Goal: Information Seeking & Learning: Learn about a topic

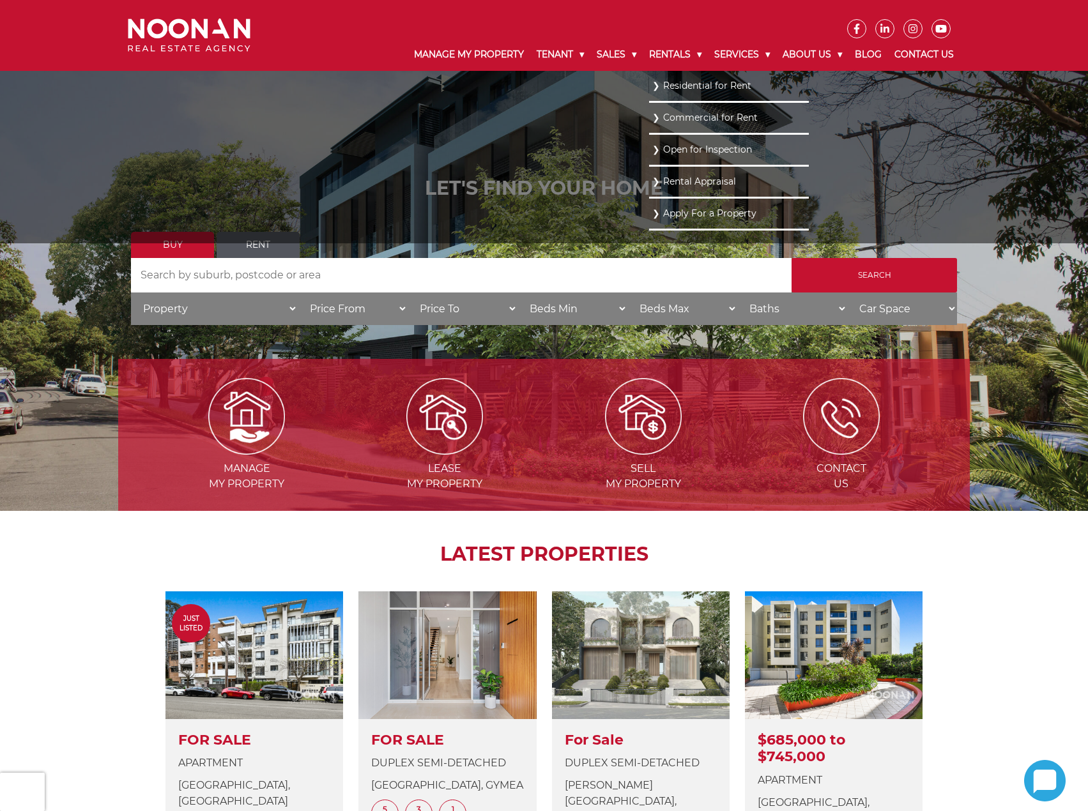
click at [675, 117] on link "Commercial for Rent" at bounding box center [728, 117] width 153 height 17
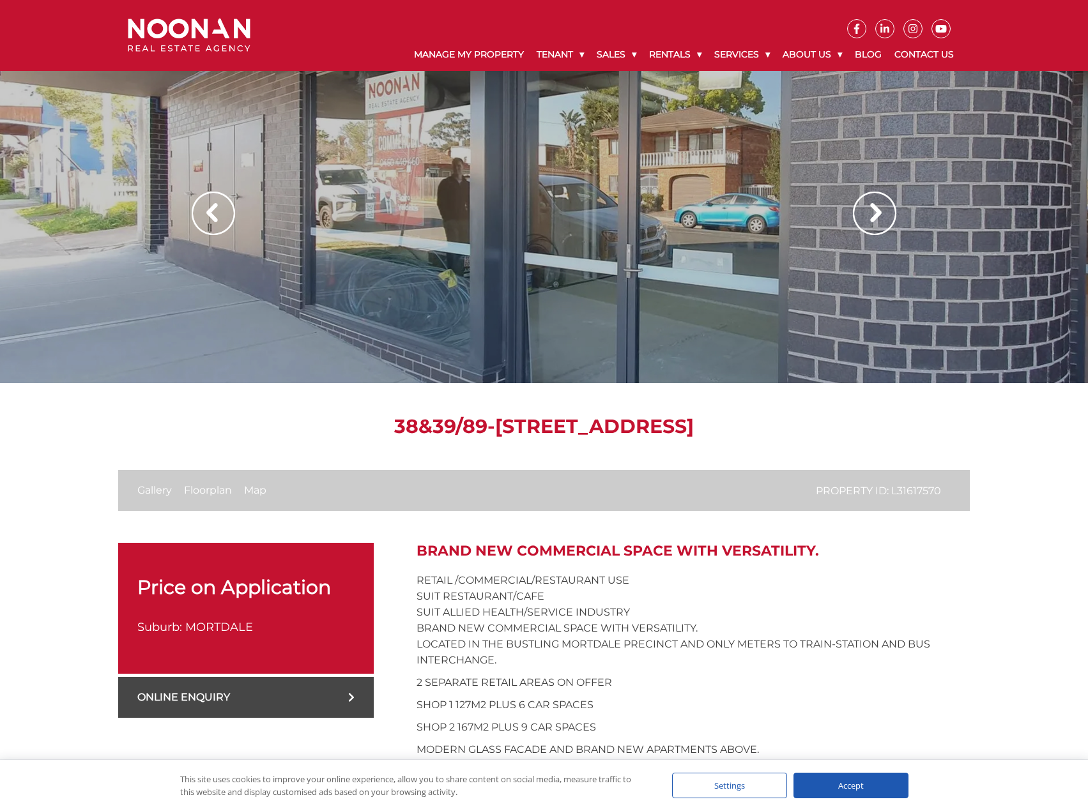
click at [703, 253] on div at bounding box center [544, 191] width 1088 height 383
click at [891, 208] on img at bounding box center [874, 213] width 43 height 43
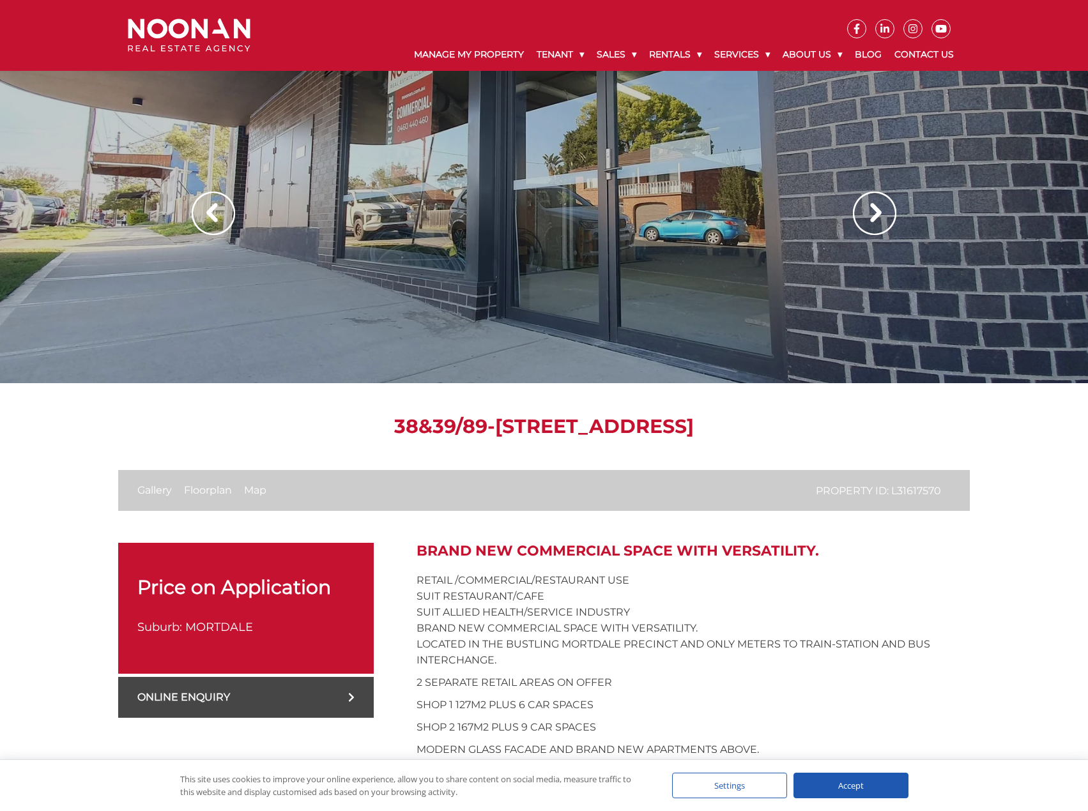
click at [891, 208] on img at bounding box center [874, 213] width 43 height 43
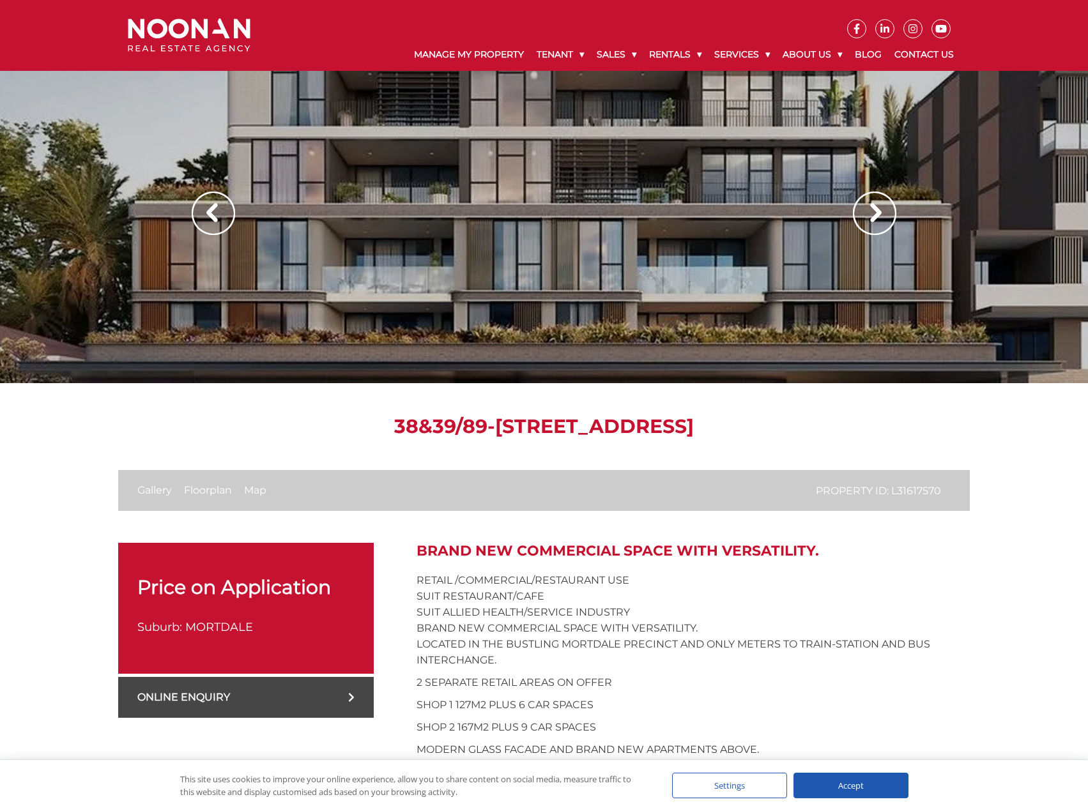
click at [891, 208] on img at bounding box center [874, 213] width 43 height 43
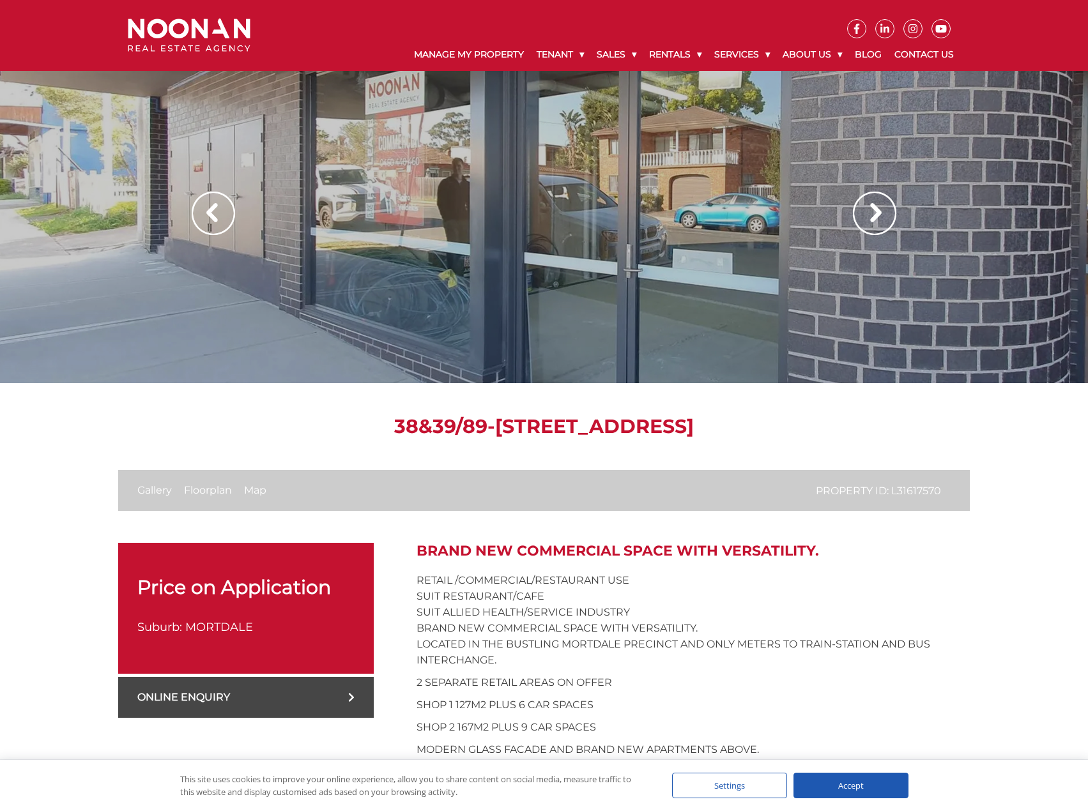
click at [891, 208] on img at bounding box center [874, 213] width 43 height 43
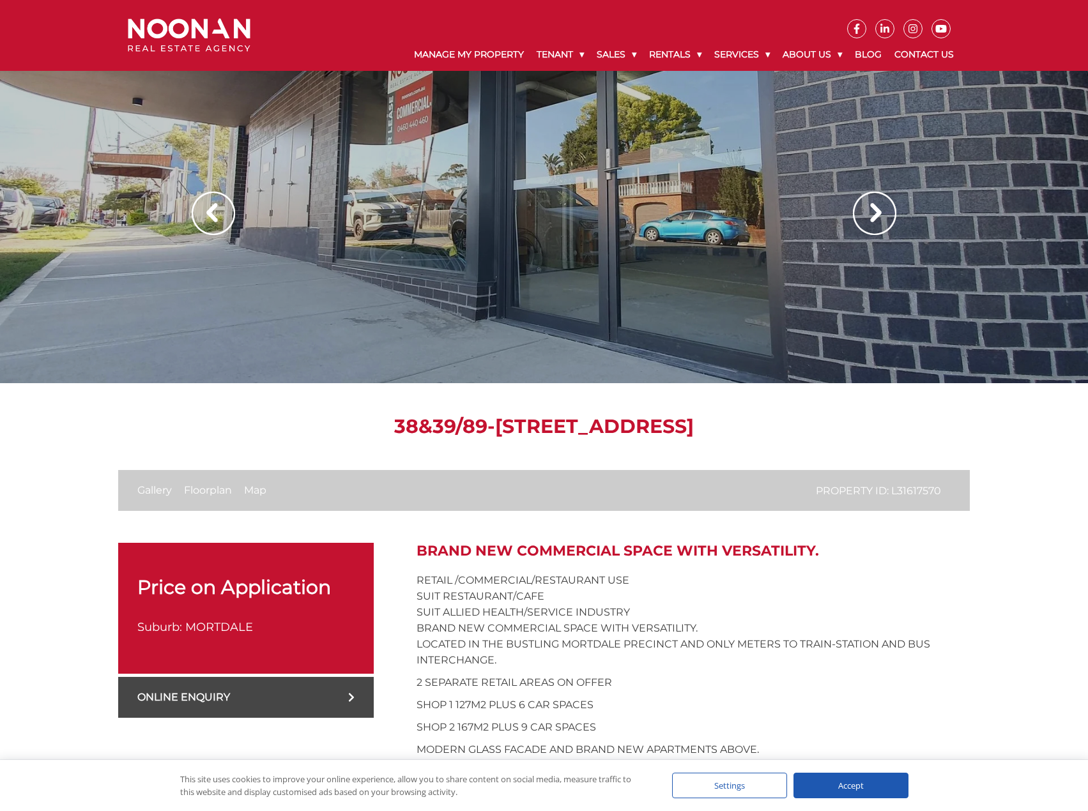
click at [891, 208] on img at bounding box center [874, 213] width 43 height 43
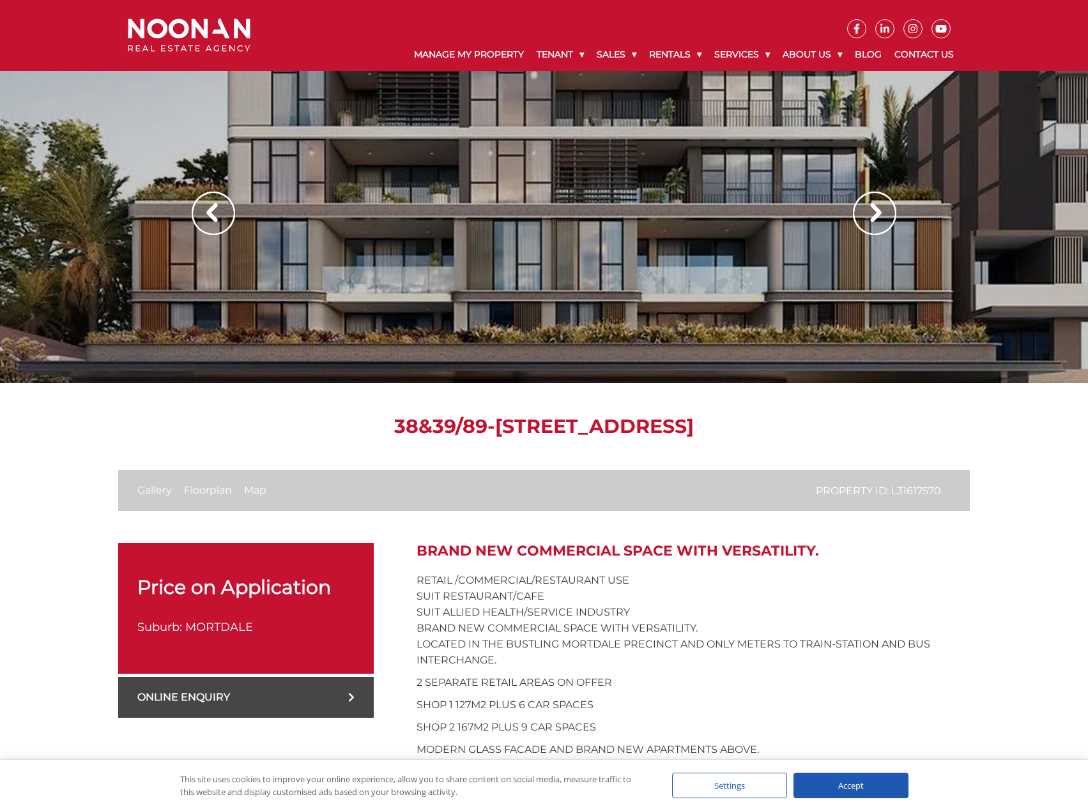
click at [891, 208] on img at bounding box center [874, 213] width 43 height 43
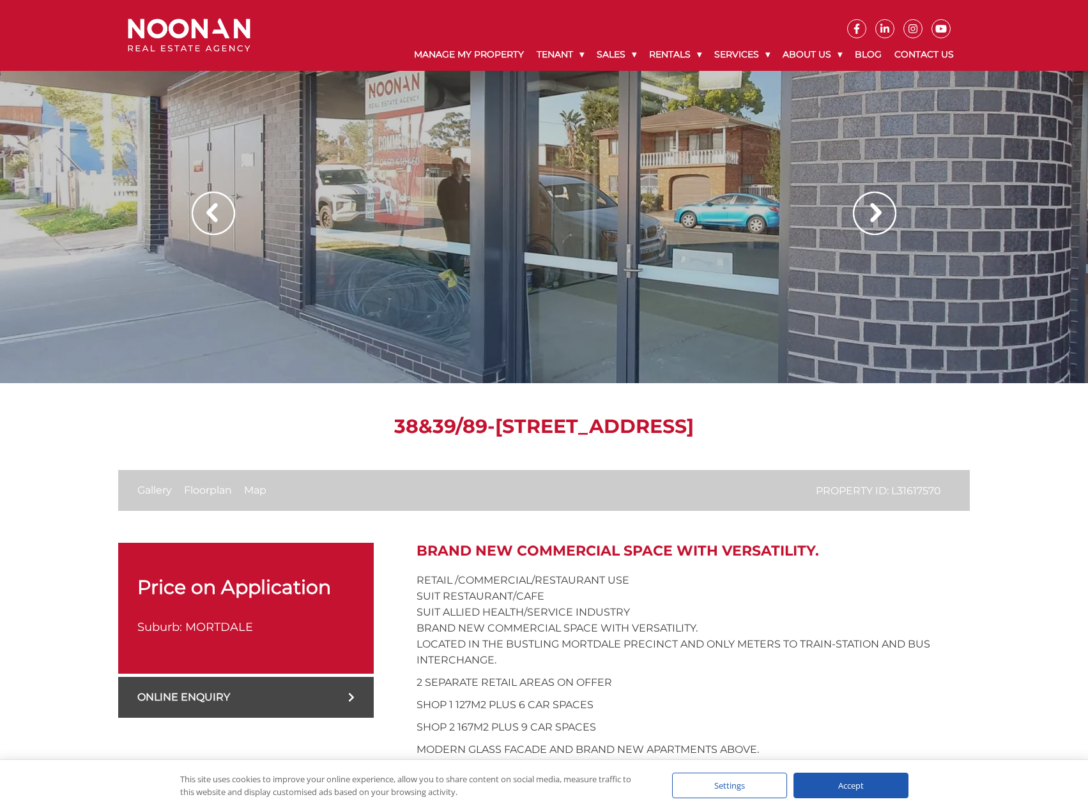
click at [891, 208] on img at bounding box center [874, 213] width 43 height 43
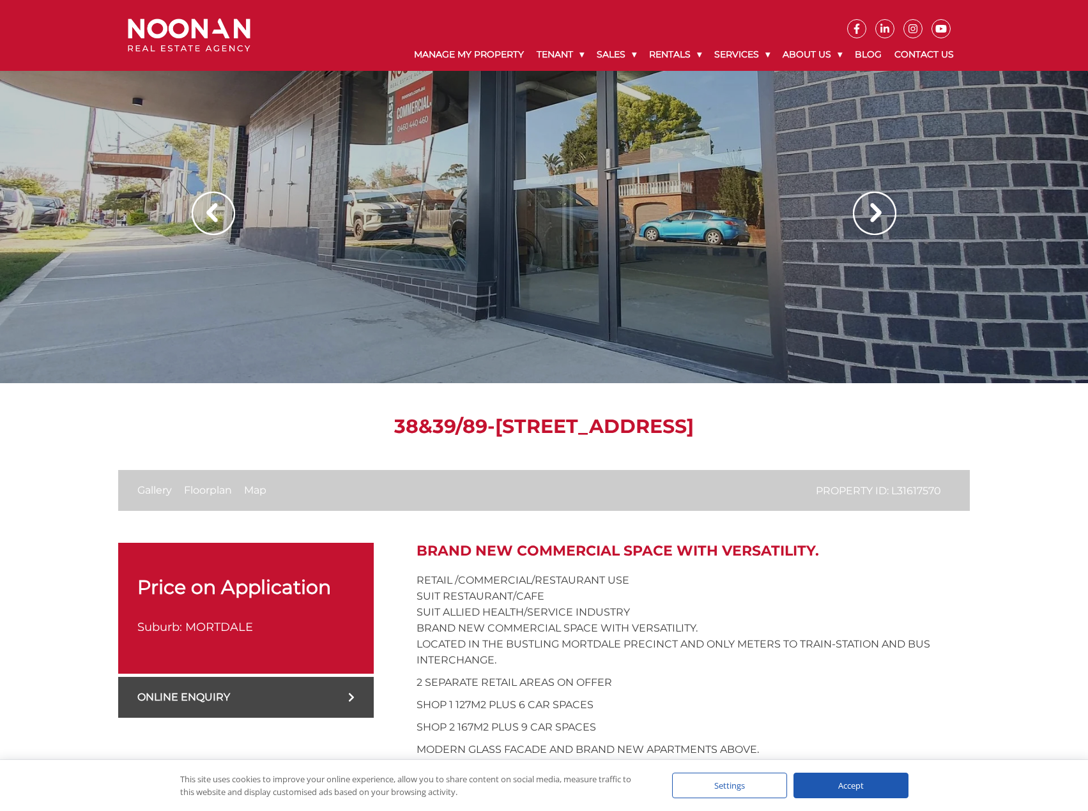
click at [891, 208] on img at bounding box center [874, 213] width 43 height 43
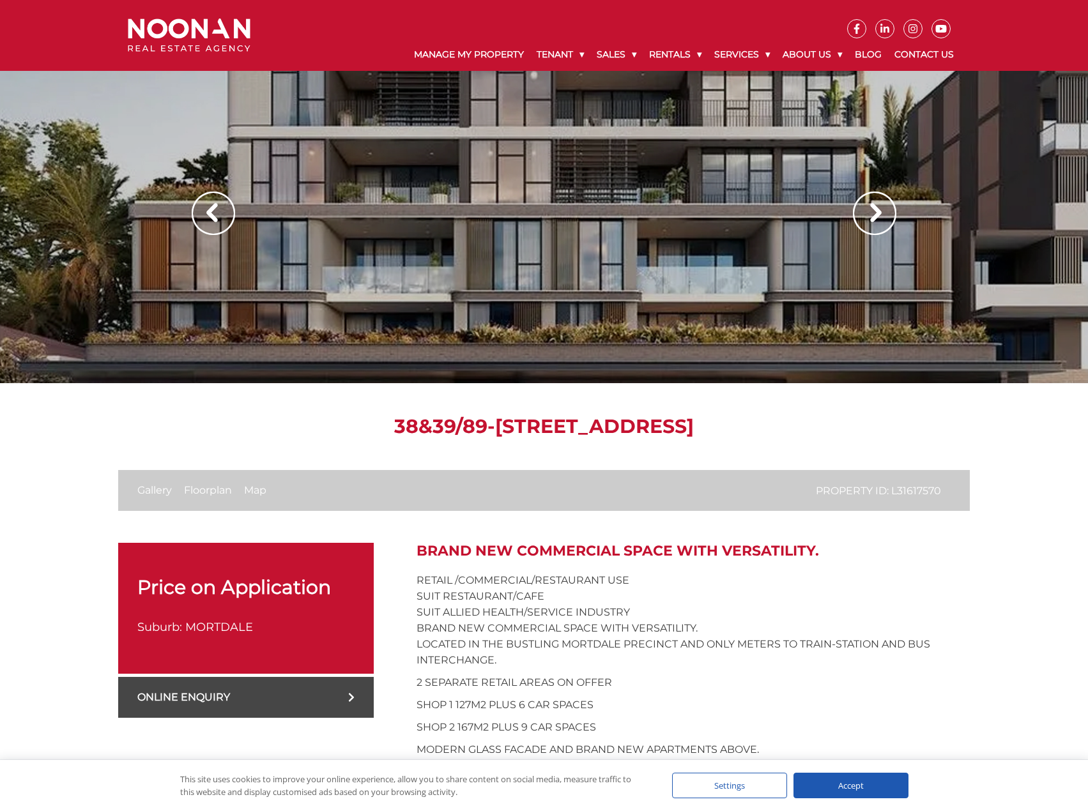
click at [891, 208] on img at bounding box center [874, 213] width 43 height 43
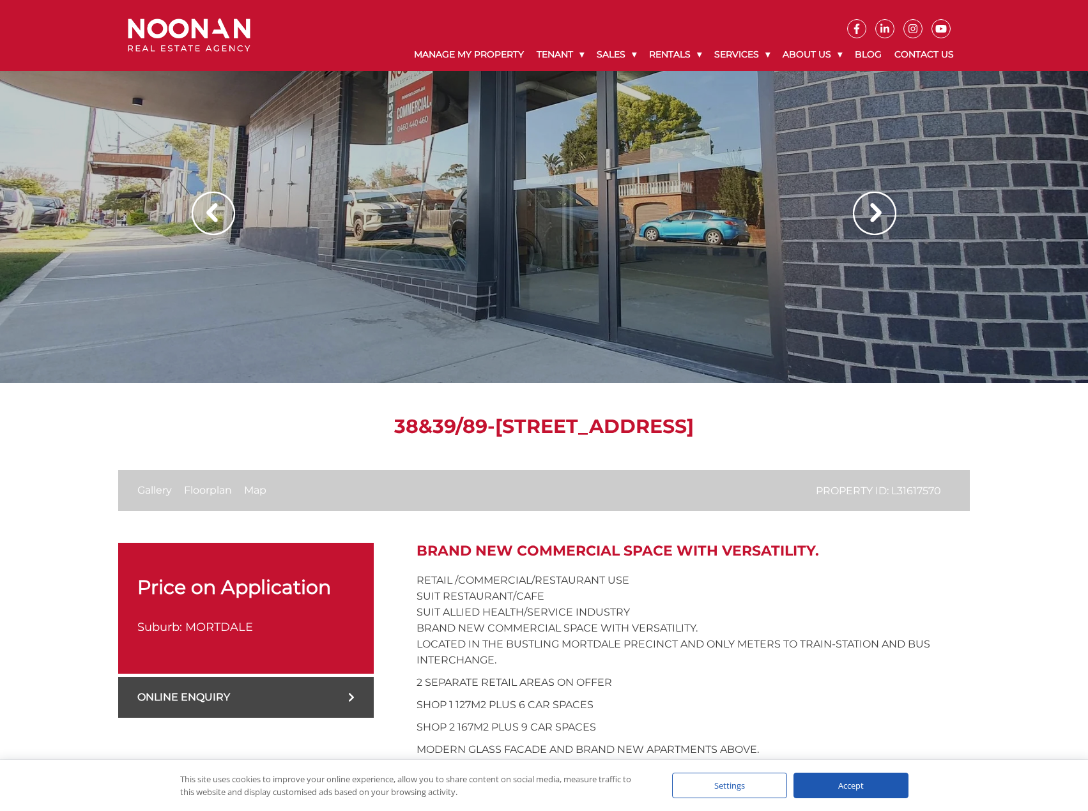
click at [891, 208] on img at bounding box center [874, 213] width 43 height 43
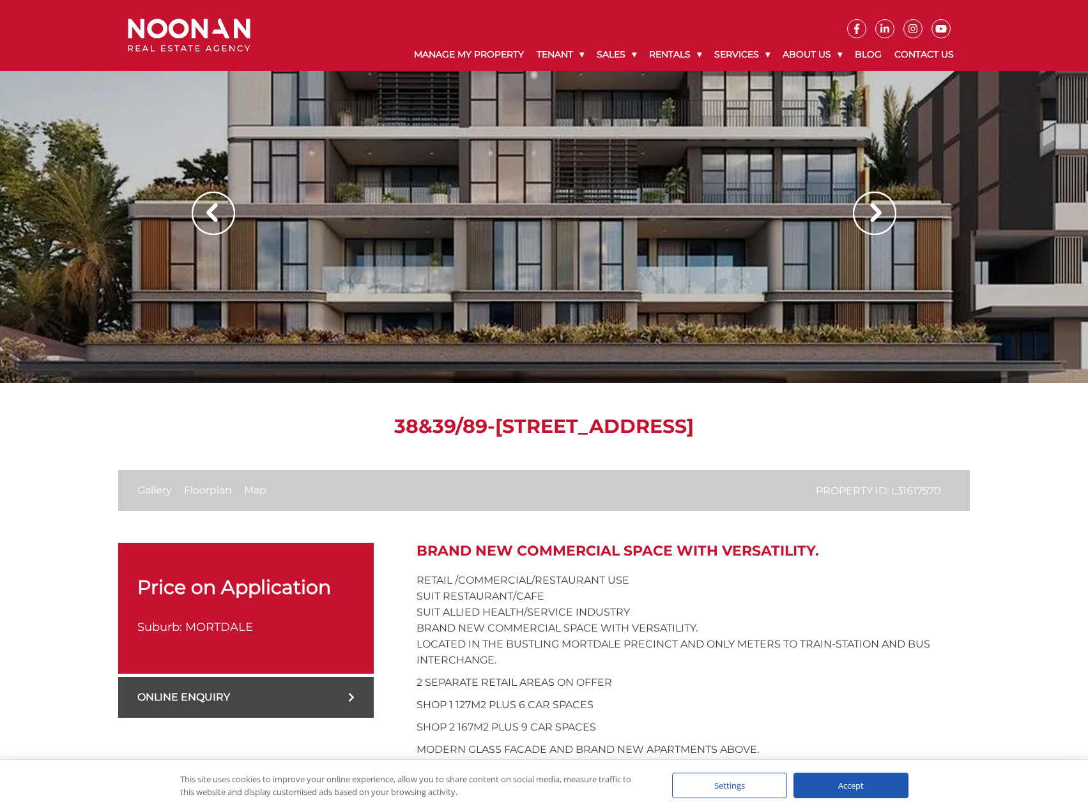
click at [891, 208] on img at bounding box center [874, 213] width 43 height 43
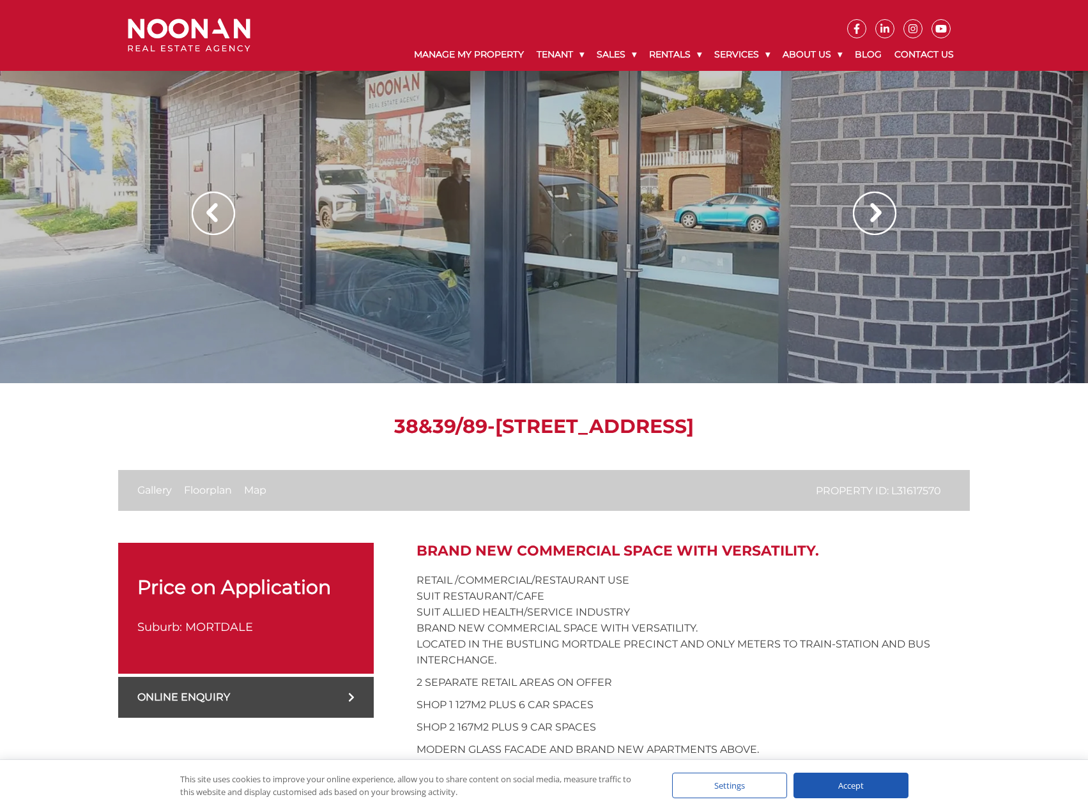
click at [891, 208] on img at bounding box center [874, 213] width 43 height 43
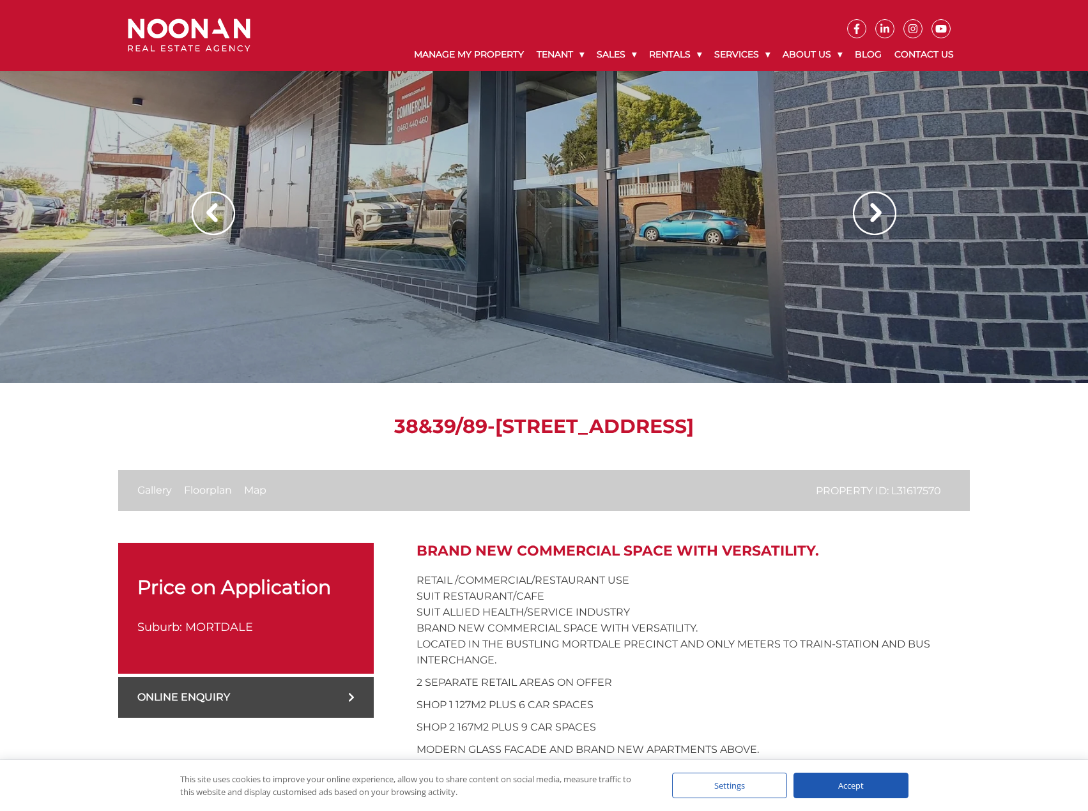
click at [891, 208] on img at bounding box center [874, 213] width 43 height 43
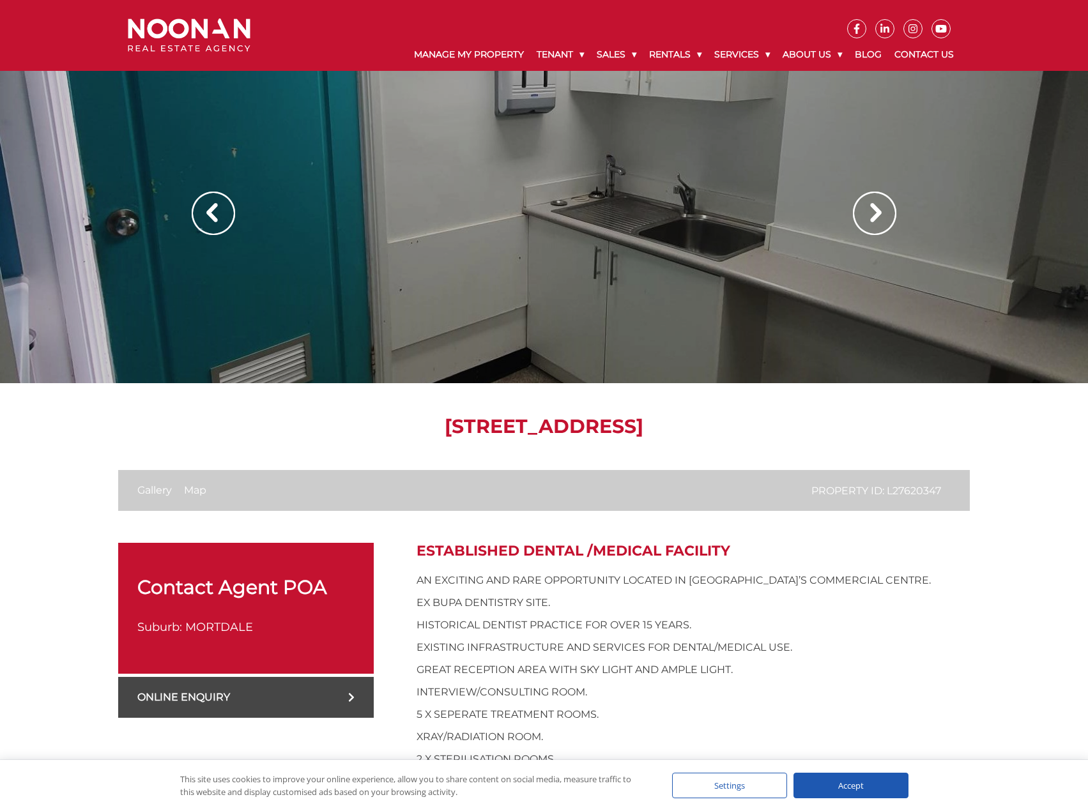
click at [901, 196] on div at bounding box center [544, 191] width 1088 height 383
click at [886, 206] on img at bounding box center [874, 213] width 43 height 43
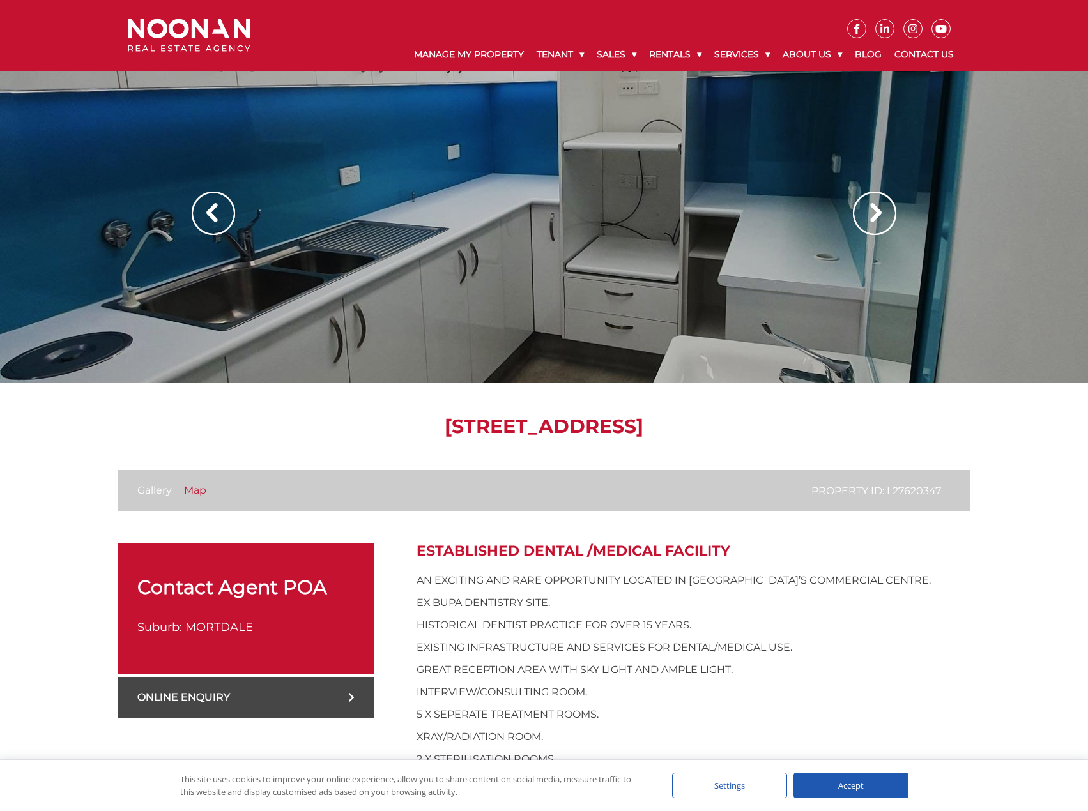
click at [196, 492] on link "Map" at bounding box center [195, 490] width 22 height 12
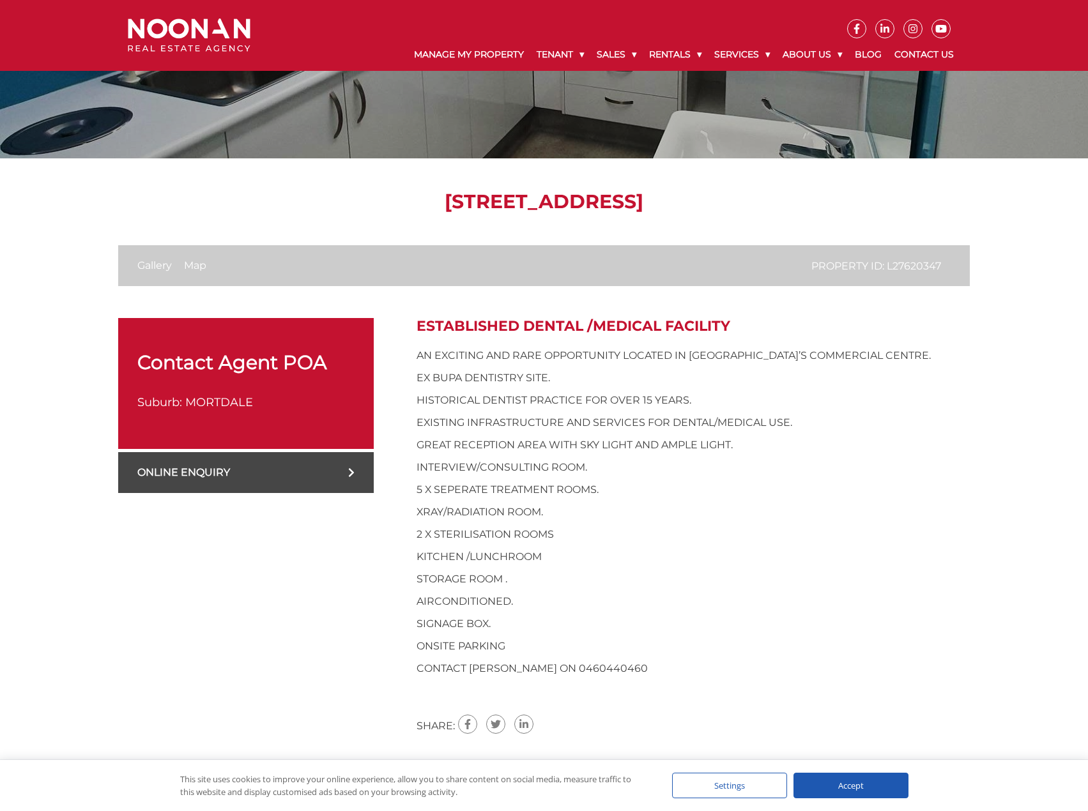
scroll to position [139, 0]
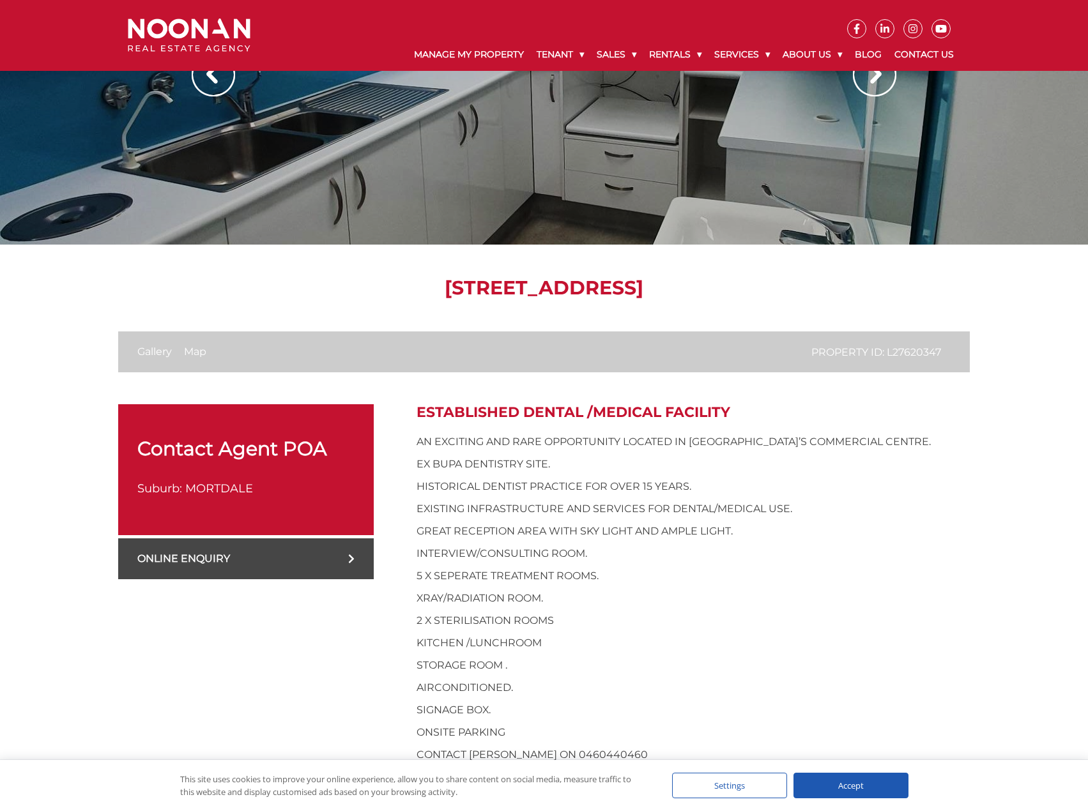
click at [155, 359] on li "Gallery" at bounding box center [159, 351] width 44 height 15
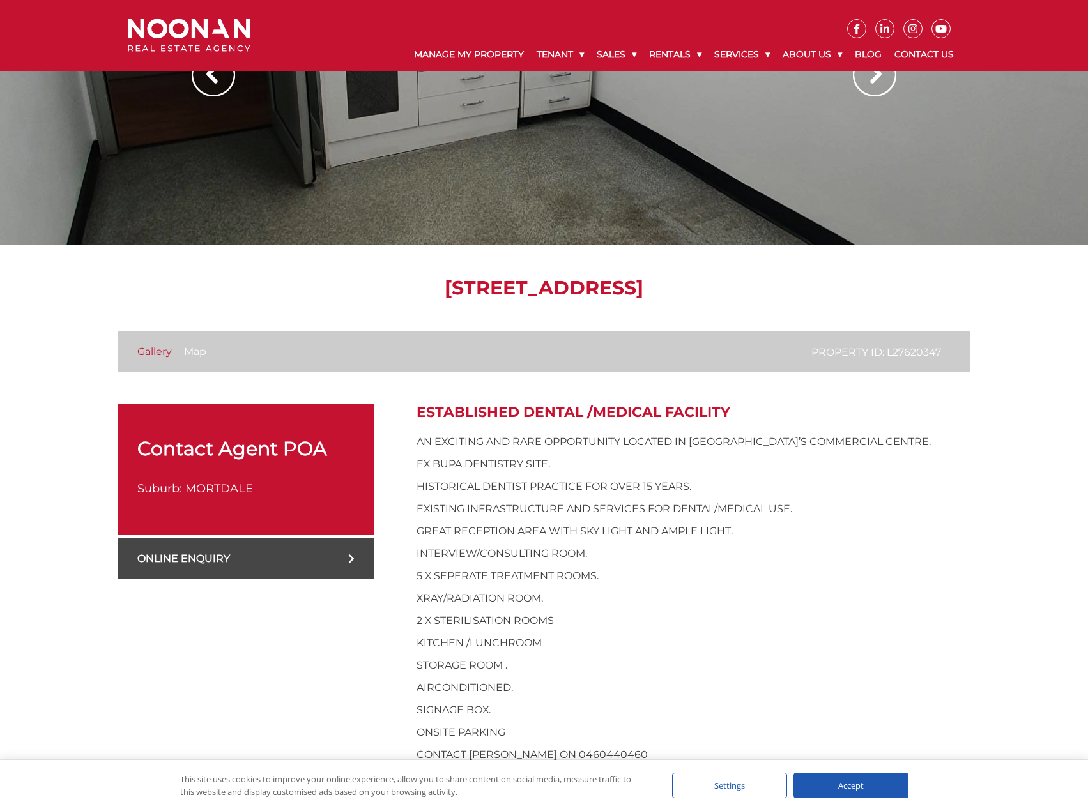
click at [153, 355] on link "Gallery" at bounding box center [154, 352] width 35 height 12
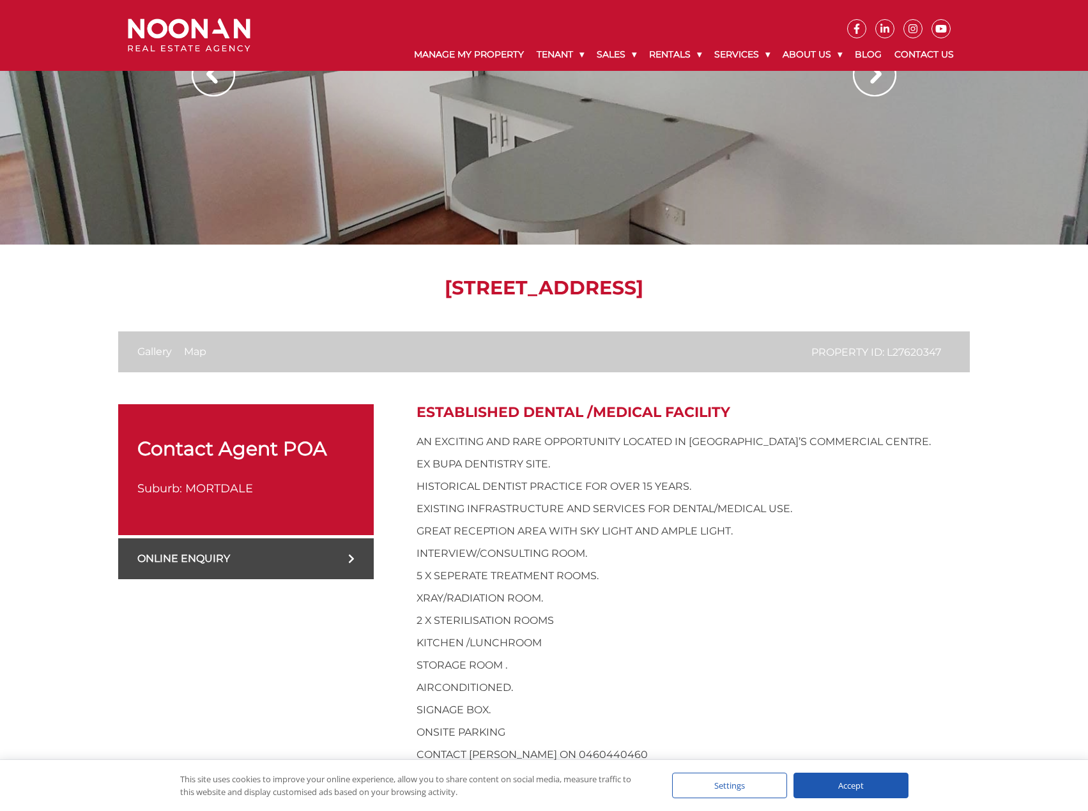
click at [283, 303] on div "1/39 Morts Road, MORTDALE NSW 2223 Property ID: L27620347 Gallery Map Contact A…" at bounding box center [544, 549] width 852 height 608
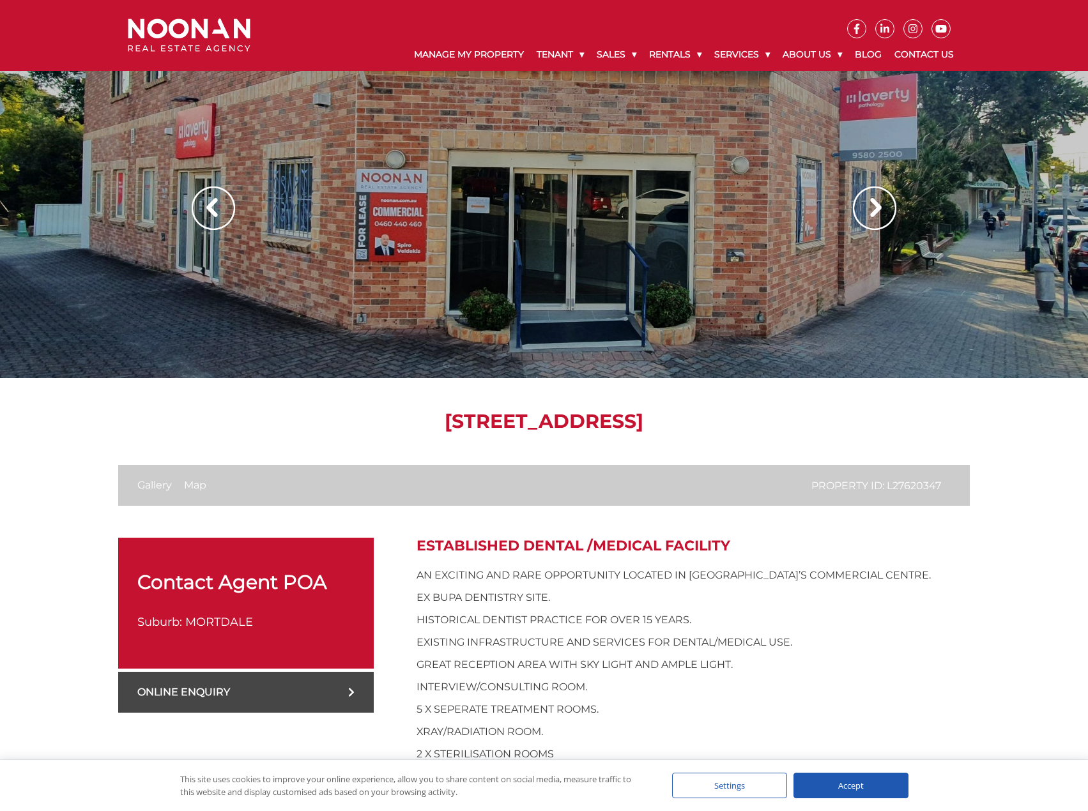
scroll to position [0, 0]
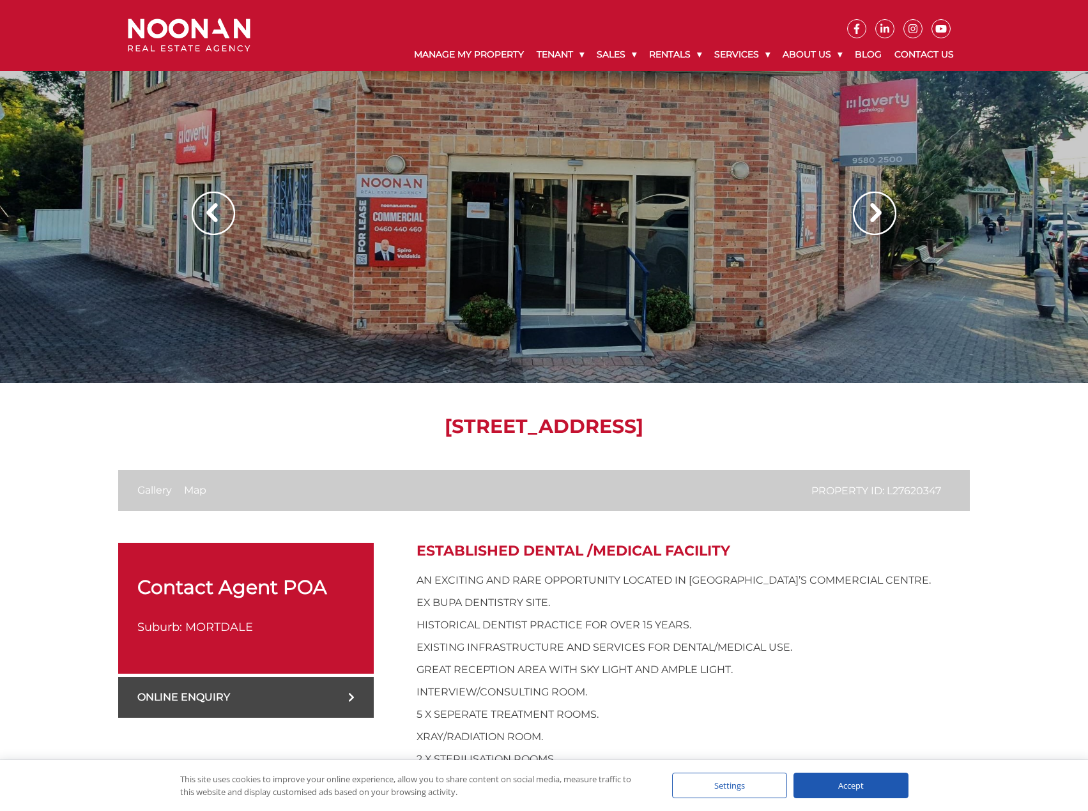
scroll to position [1032, 0]
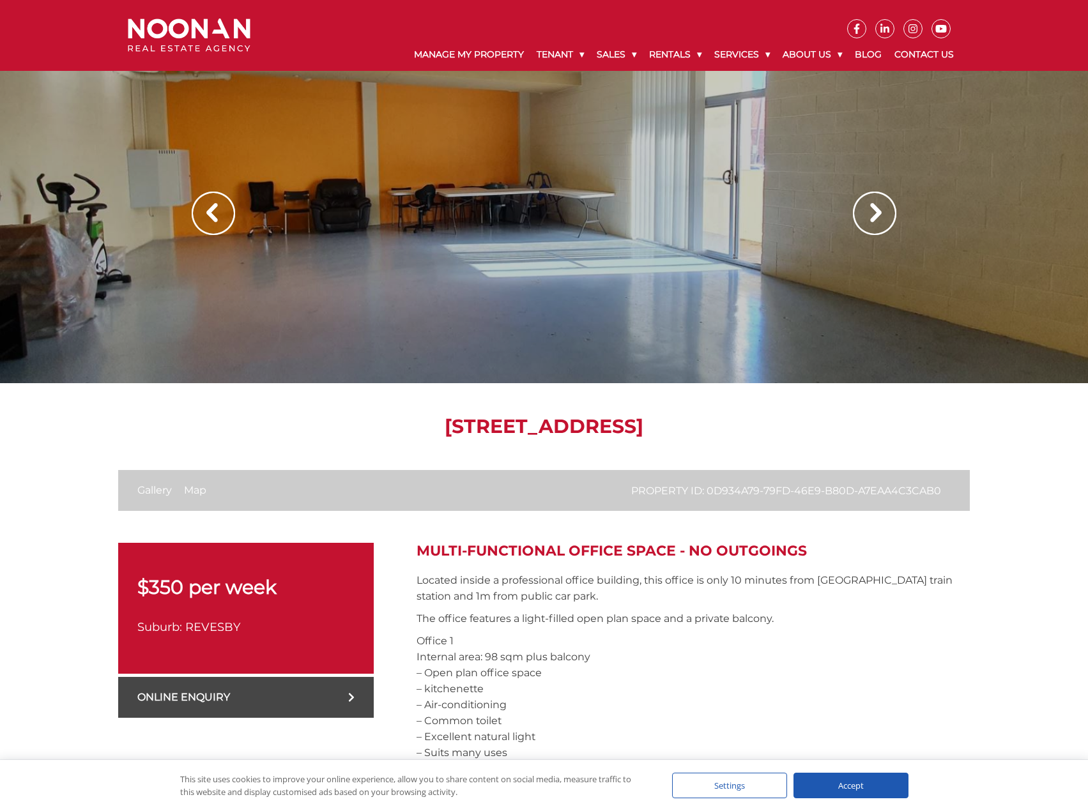
click at [375, 211] on div at bounding box center [544, 191] width 1088 height 383
click at [152, 489] on link "Gallery" at bounding box center [154, 490] width 35 height 12
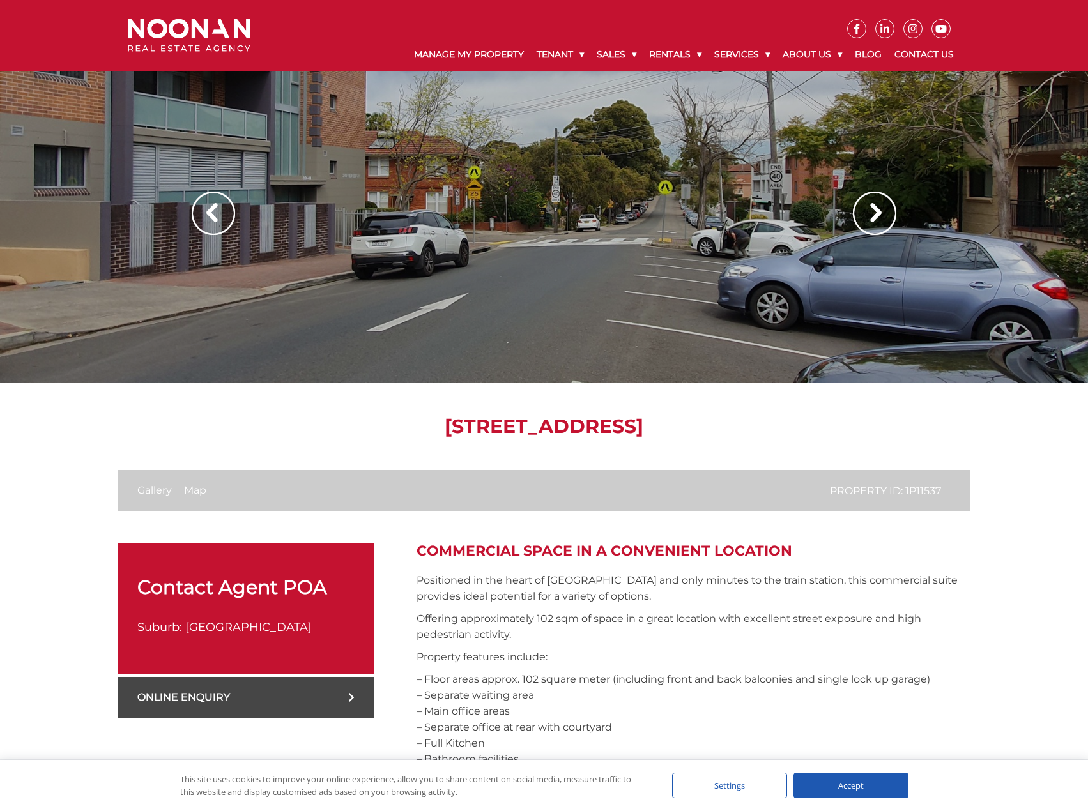
click at [468, 257] on div at bounding box center [544, 191] width 1088 height 383
click at [159, 486] on link "Gallery" at bounding box center [154, 490] width 35 height 12
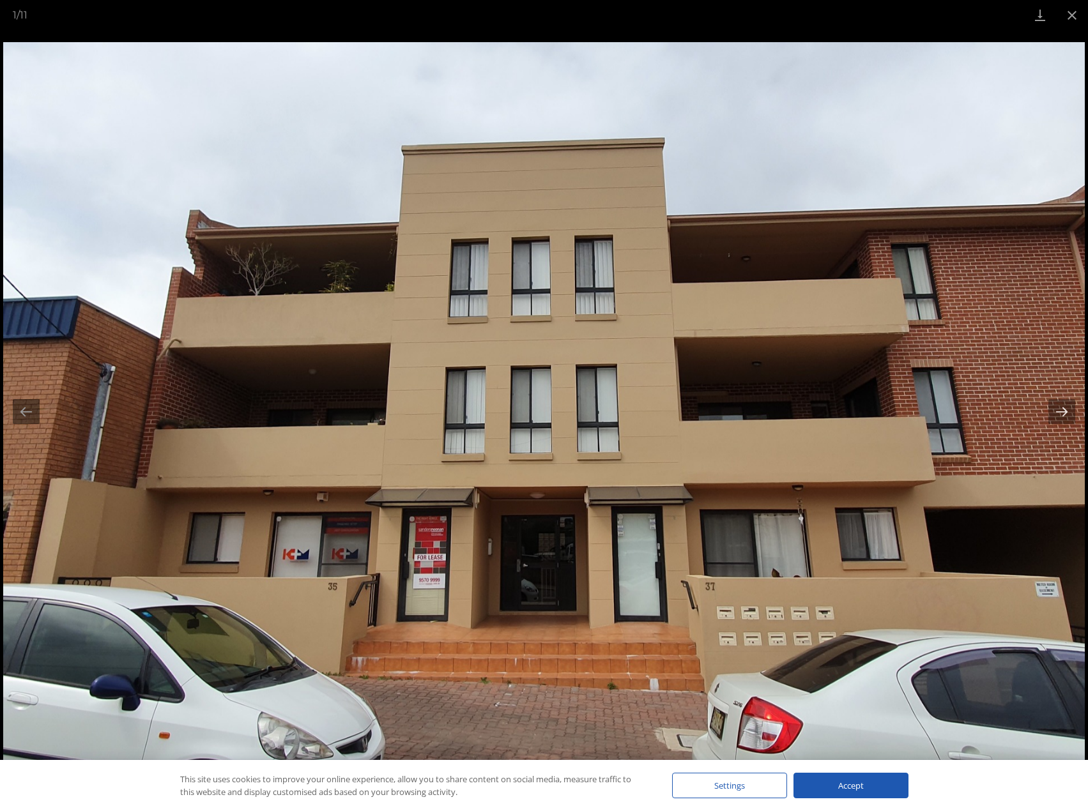
click at [1064, 417] on button "Next slide" at bounding box center [1061, 411] width 27 height 25
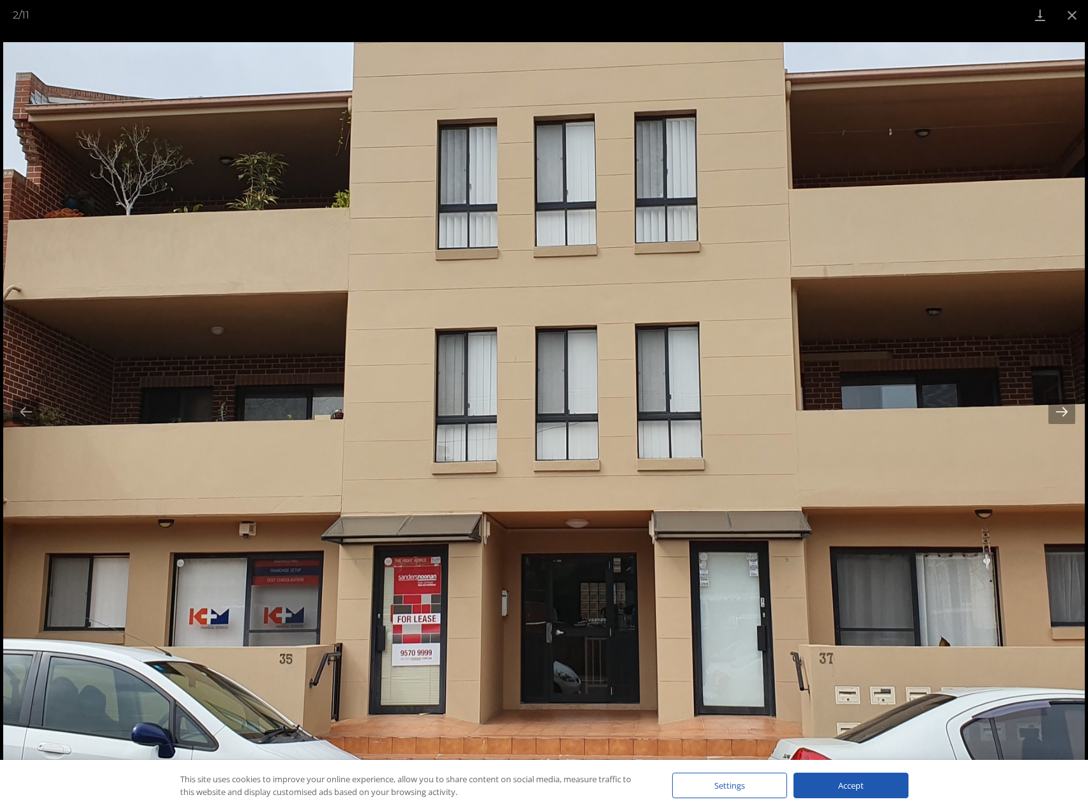
click at [1064, 417] on button "Next slide" at bounding box center [1061, 411] width 27 height 25
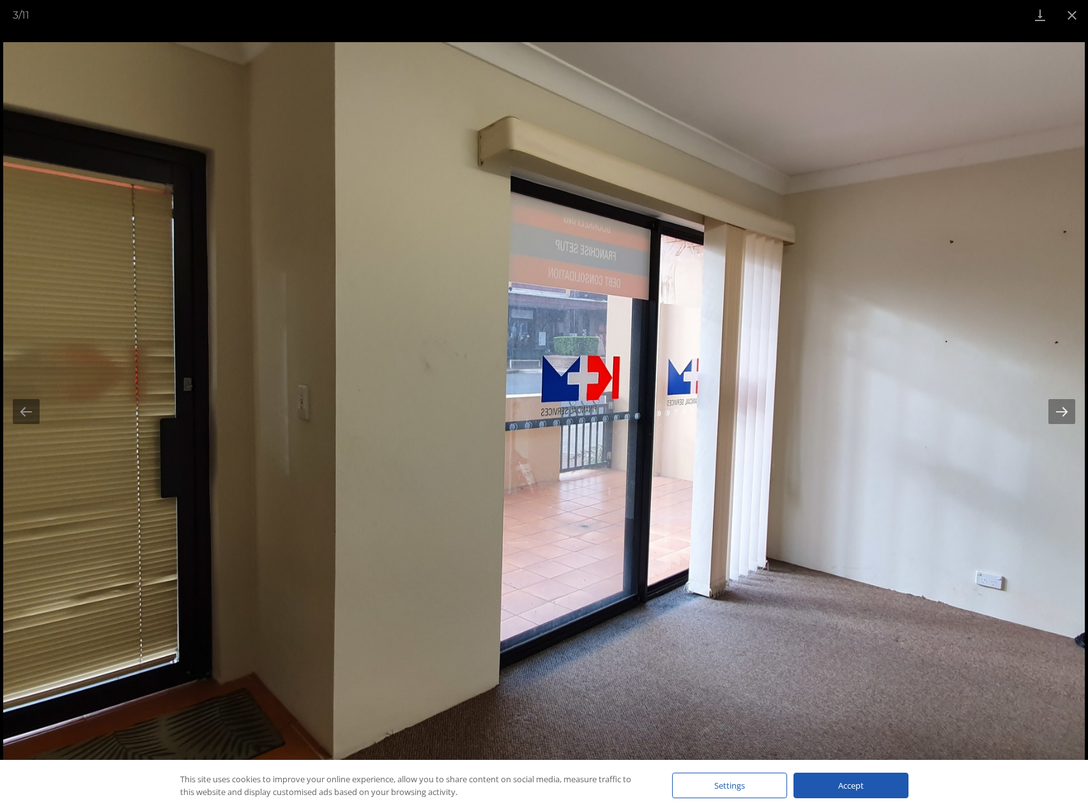
click at [1064, 417] on button "Next slide" at bounding box center [1061, 411] width 27 height 25
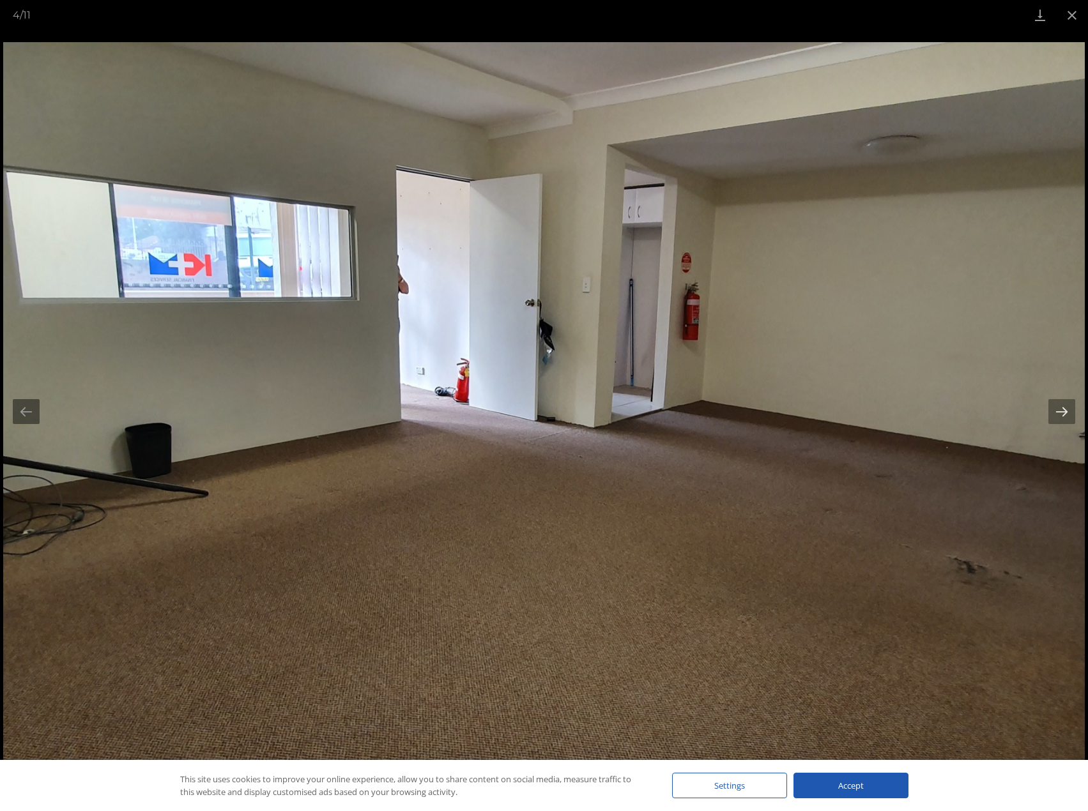
click at [1064, 417] on button "Next slide" at bounding box center [1061, 411] width 27 height 25
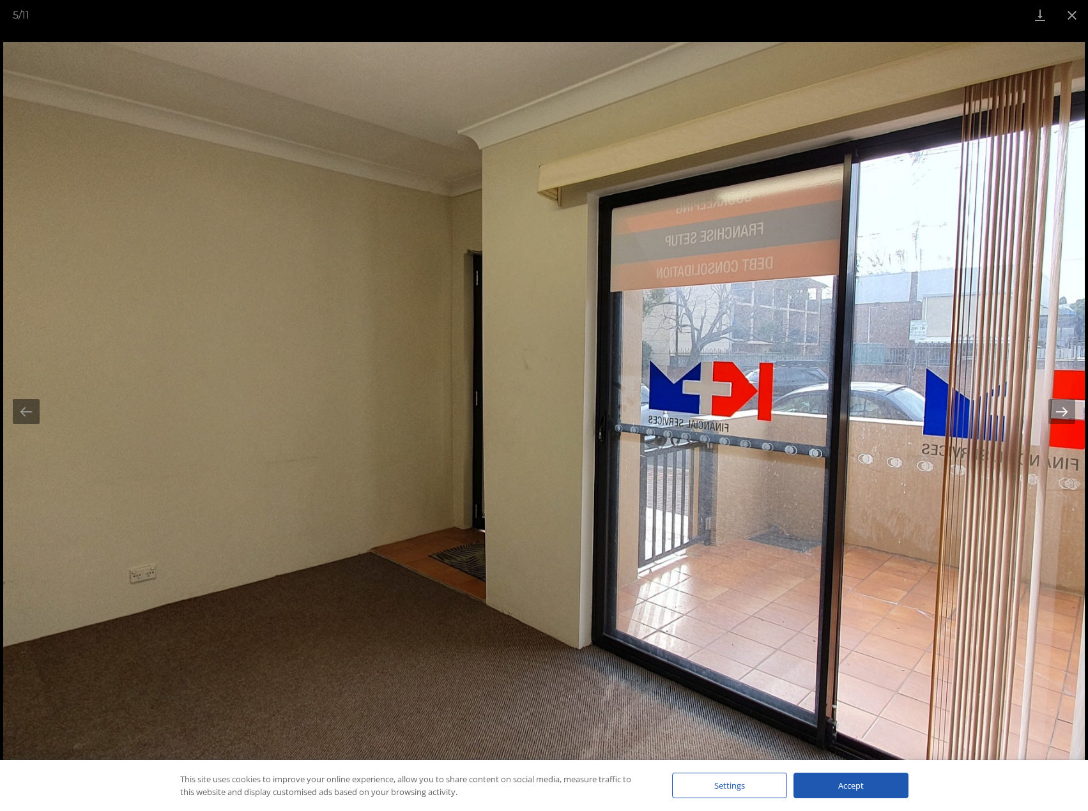
click at [1064, 417] on button "Next slide" at bounding box center [1061, 411] width 27 height 25
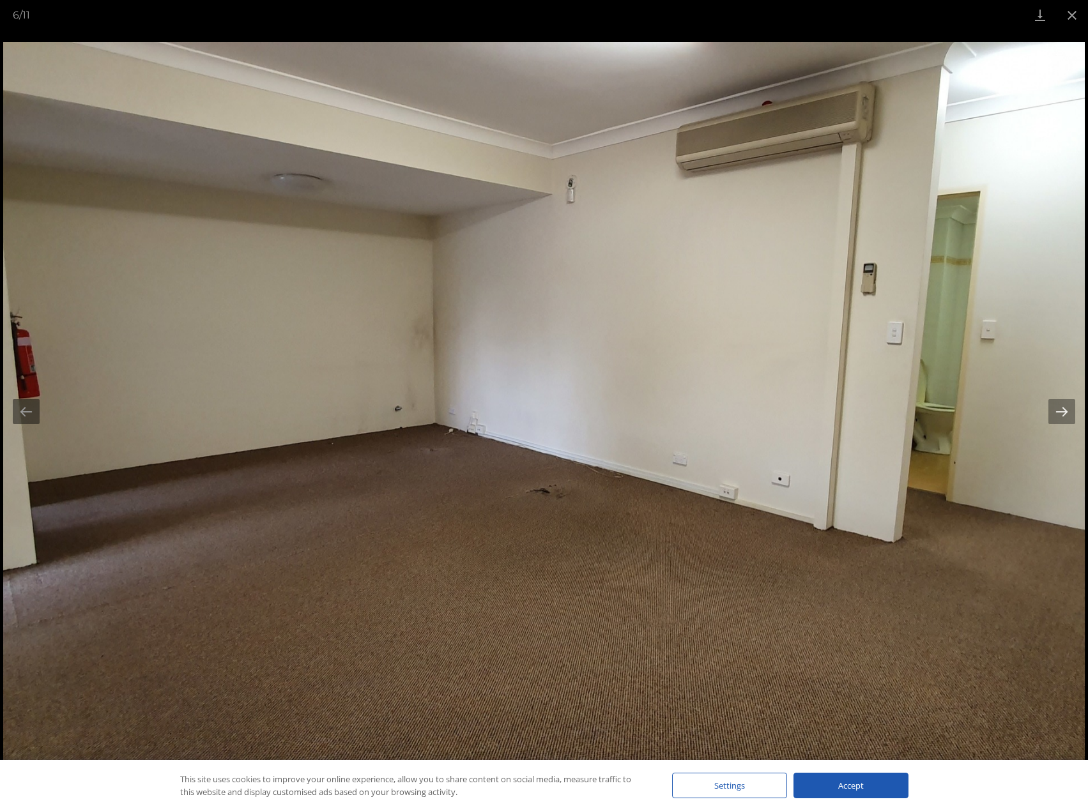
click at [1064, 417] on button "Next slide" at bounding box center [1061, 411] width 27 height 25
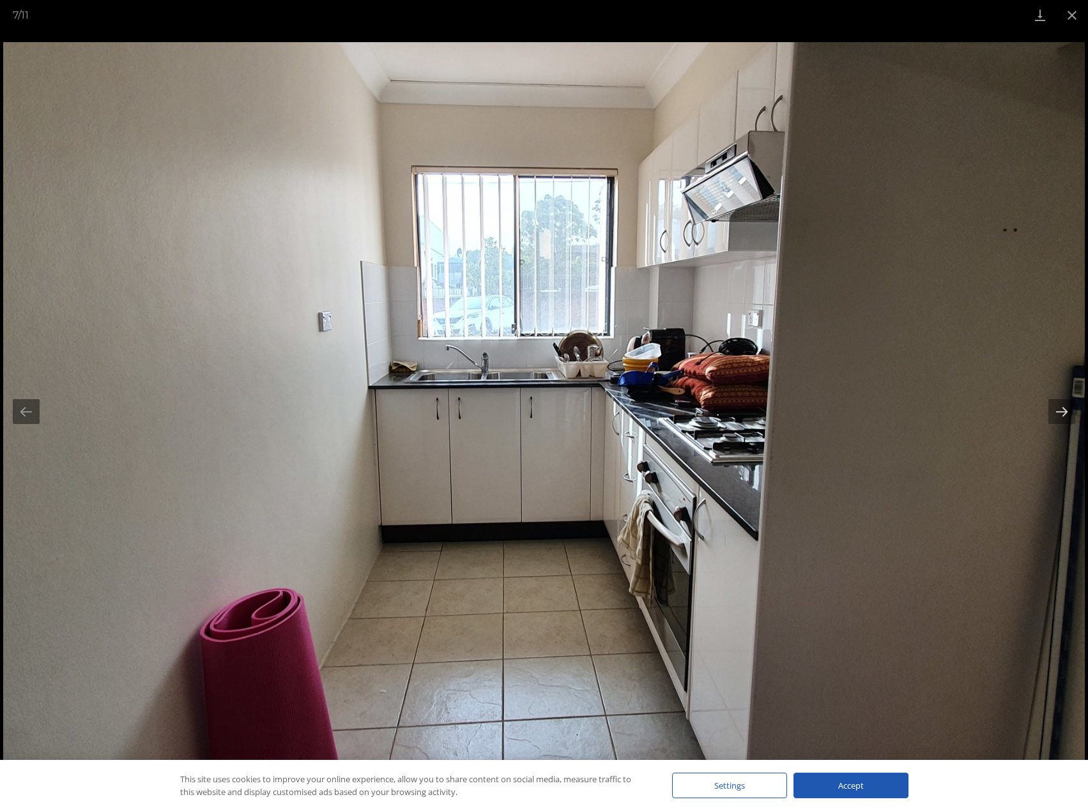
click at [1064, 417] on button "Next slide" at bounding box center [1061, 411] width 27 height 25
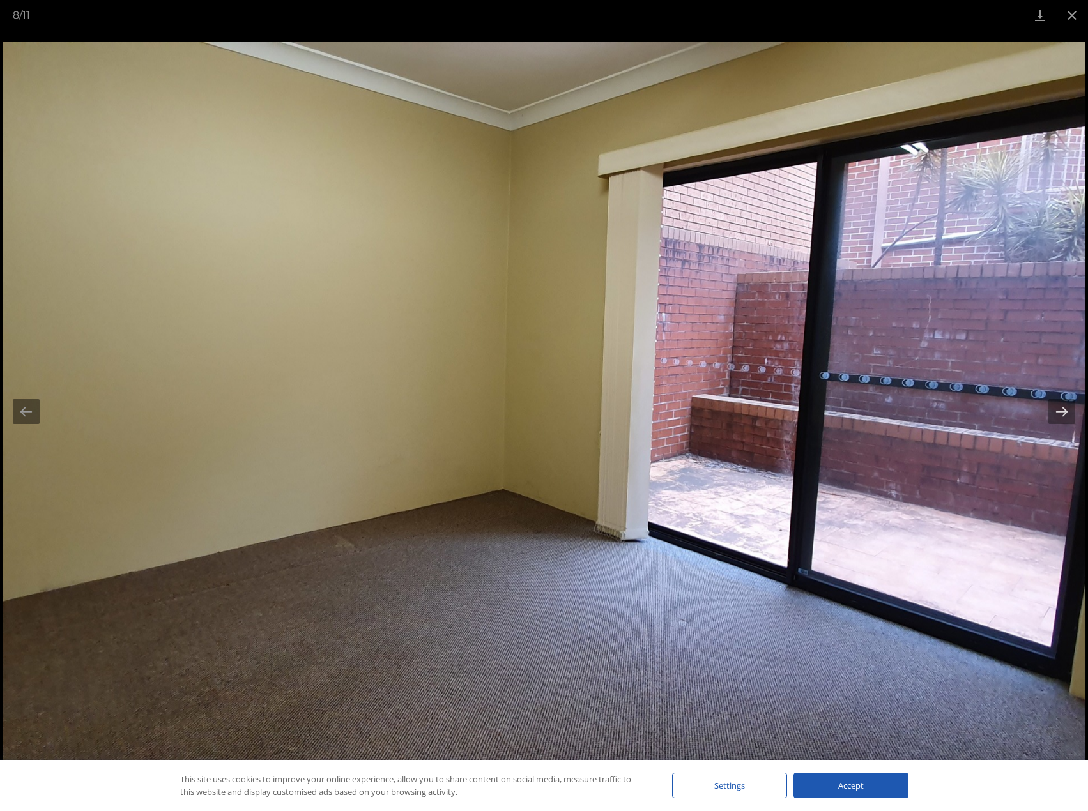
click at [1064, 417] on button "Next slide" at bounding box center [1061, 411] width 27 height 25
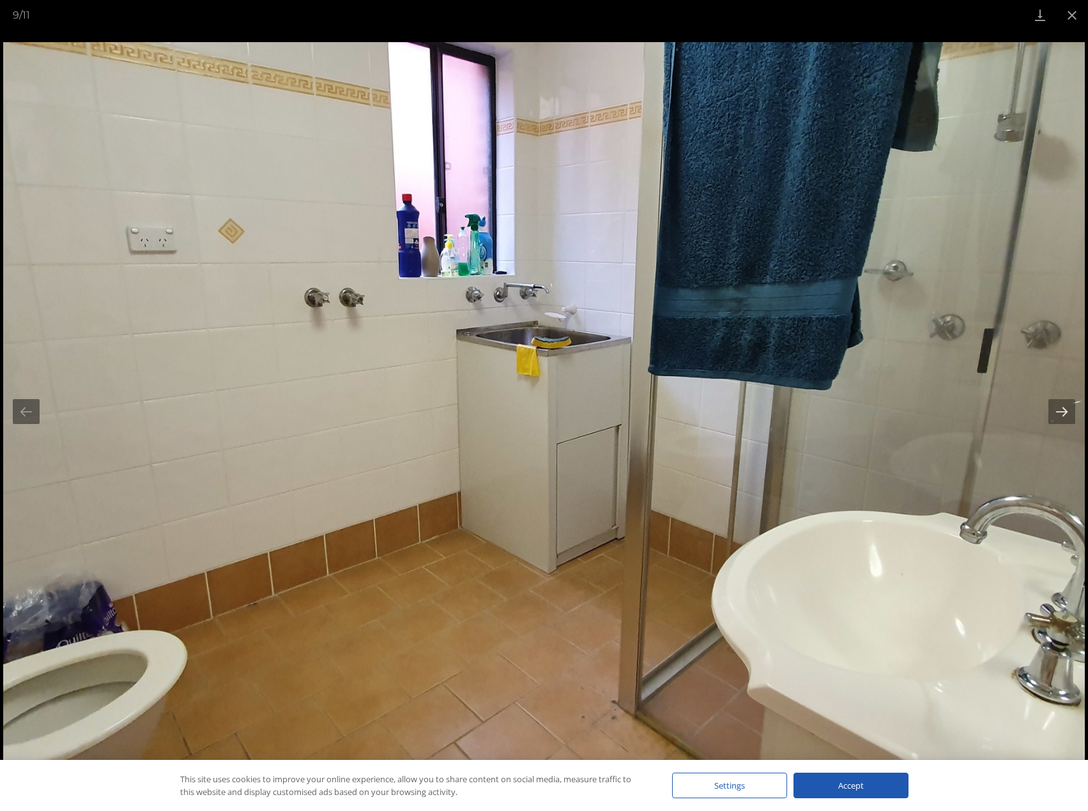
click at [1064, 417] on button "Next slide" at bounding box center [1061, 411] width 27 height 25
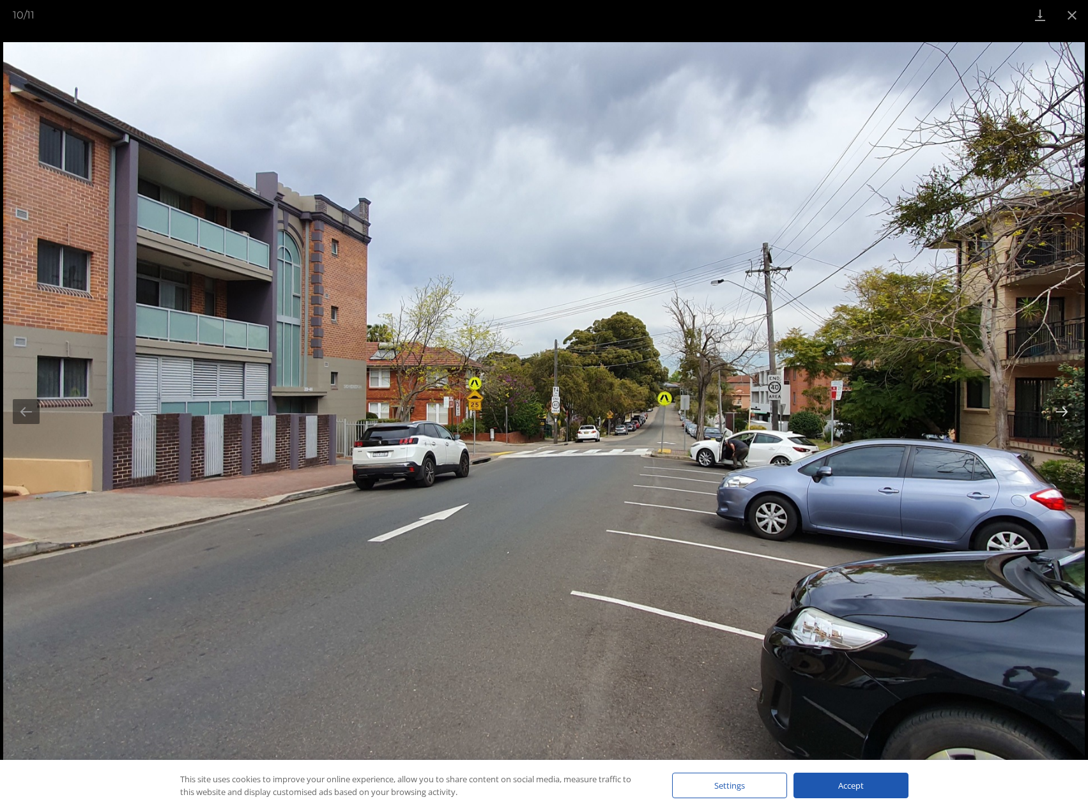
click at [1064, 417] on button "Next slide" at bounding box center [1061, 411] width 27 height 25
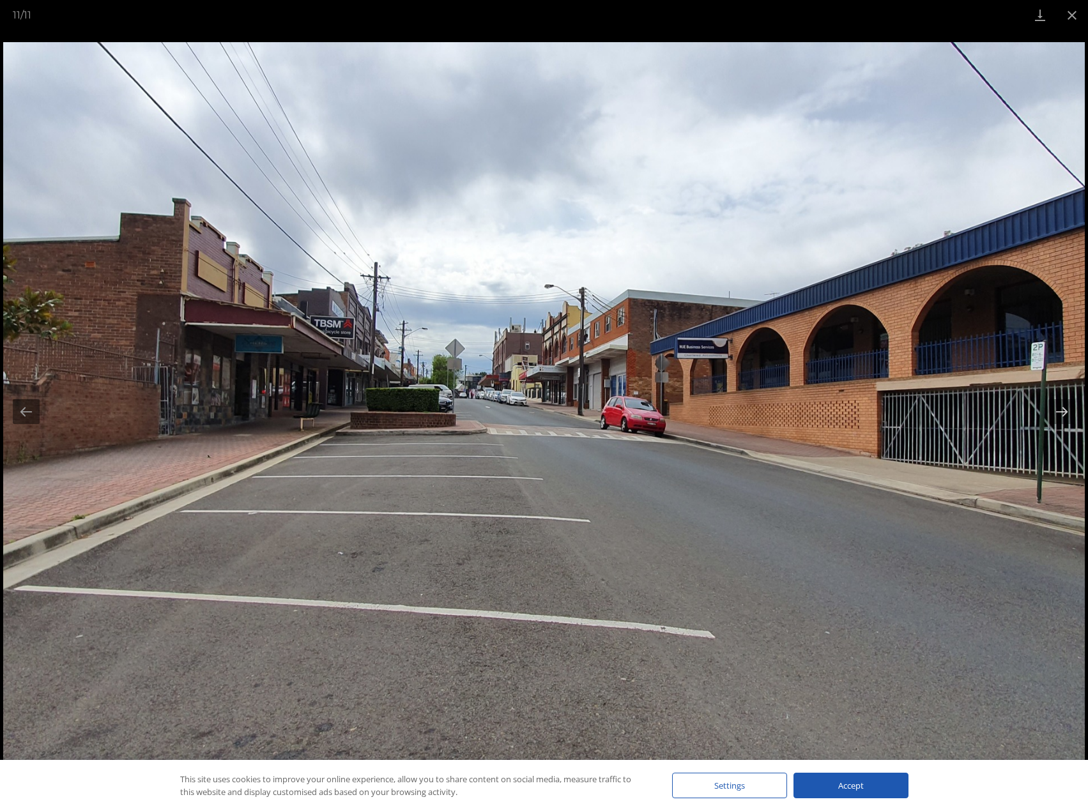
click at [1064, 417] on button "Next slide" at bounding box center [1061, 411] width 27 height 25
